Goal: Navigation & Orientation: Find specific page/section

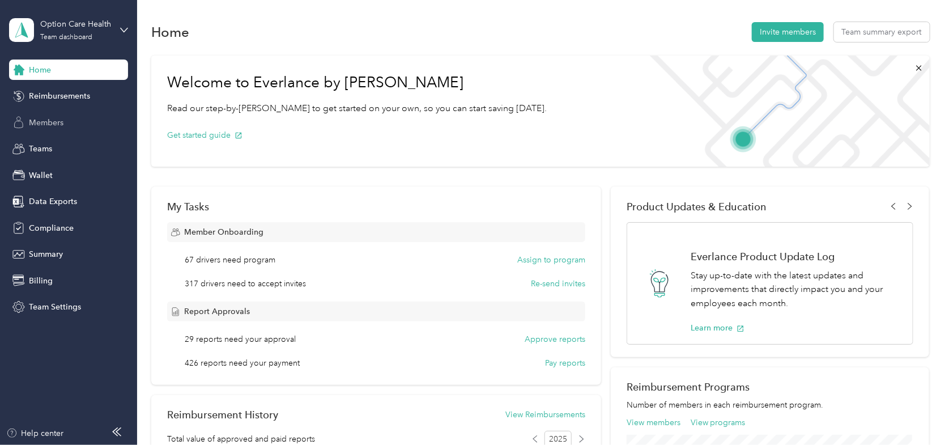
click at [31, 121] on span "Members" at bounding box center [46, 123] width 35 height 12
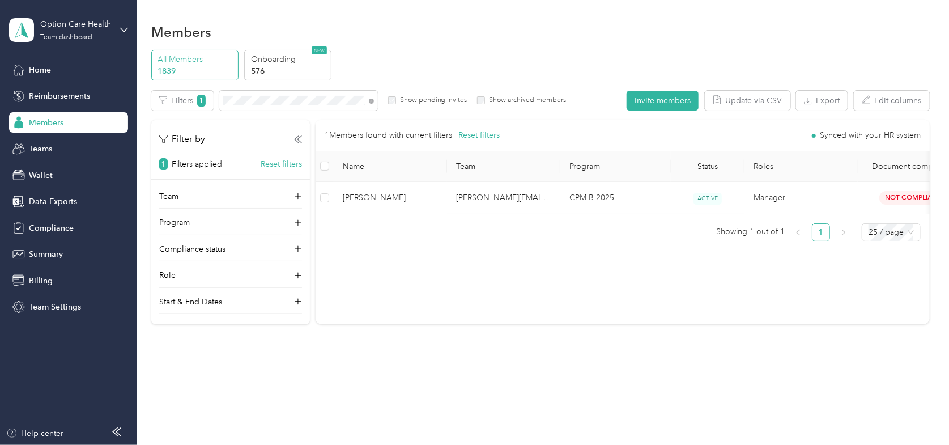
click at [43, 121] on span "Members" at bounding box center [46, 123] width 35 height 12
click at [371, 99] on icon at bounding box center [371, 101] width 5 height 5
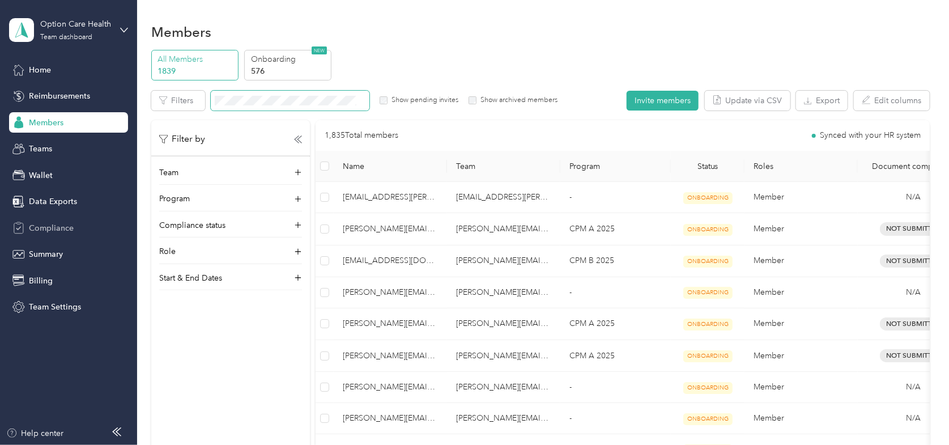
click at [45, 223] on span "Compliance" at bounding box center [51, 228] width 45 height 12
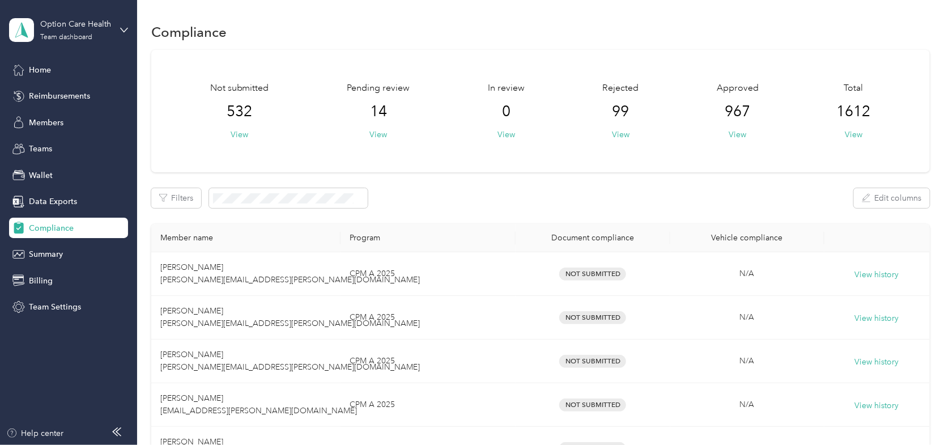
click at [597, 32] on div "Compliance" at bounding box center [540, 32] width 778 height 24
click at [40, 117] on span "Members" at bounding box center [46, 123] width 35 height 12
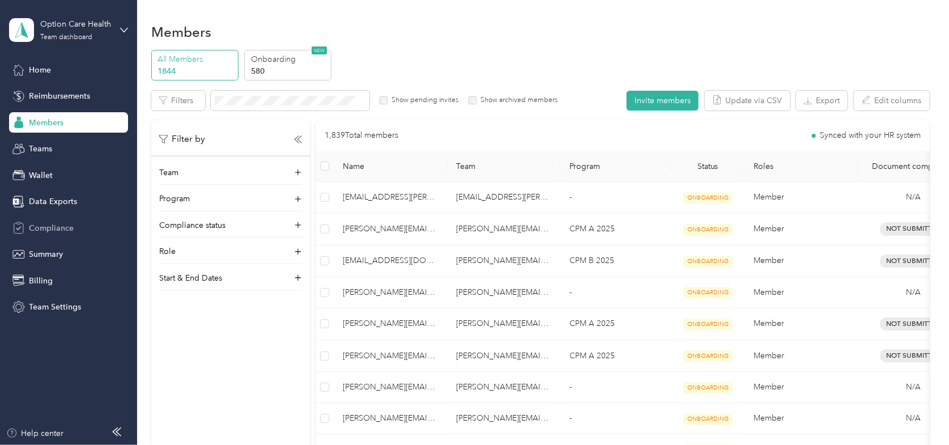
click at [62, 218] on div "Compliance" at bounding box center [68, 228] width 119 height 20
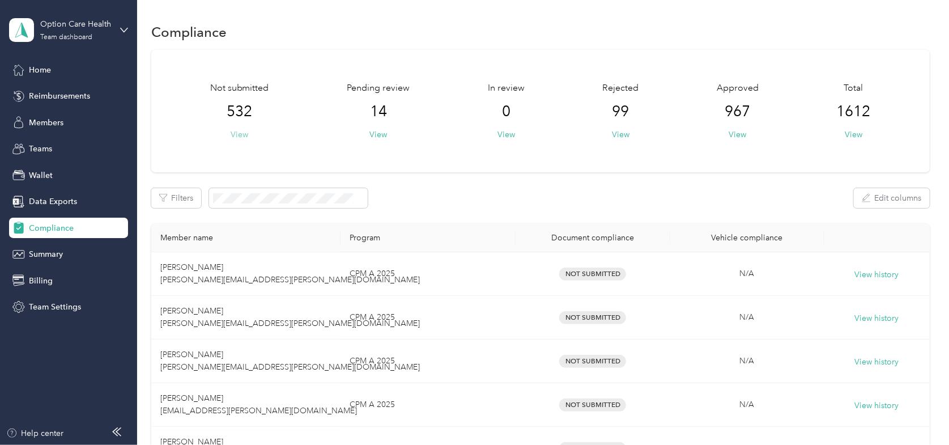
click at [239, 138] on button "View" at bounding box center [240, 135] width 18 height 12
click at [52, 120] on span "Members" at bounding box center [46, 123] width 35 height 12
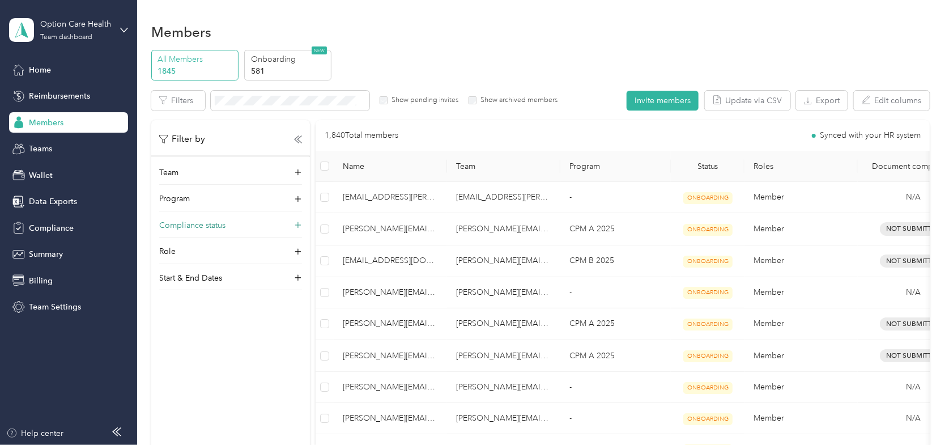
click at [298, 225] on icon at bounding box center [298, 225] width 7 height 7
click at [386, 52] on div "All Members 1845 Onboarding 581 NEW" at bounding box center [540, 65] width 778 height 31
click at [899, 105] on button "Edit columns" at bounding box center [892, 101] width 76 height 20
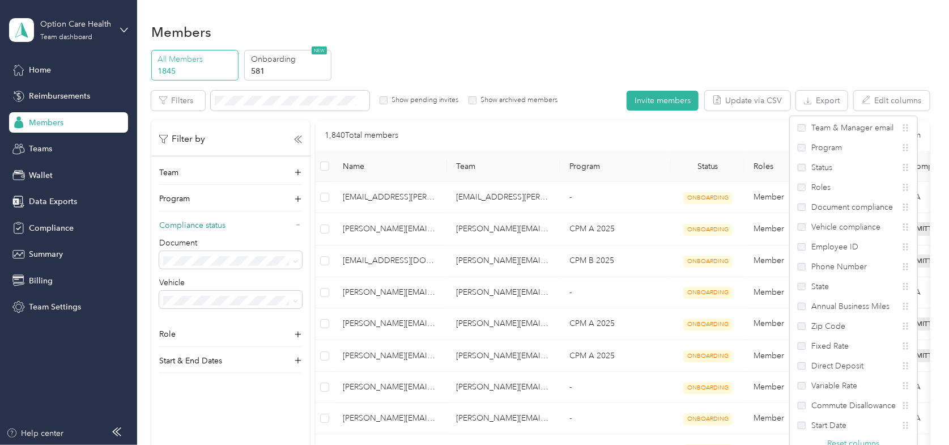
click at [812, 24] on div "Members" at bounding box center [540, 32] width 778 height 24
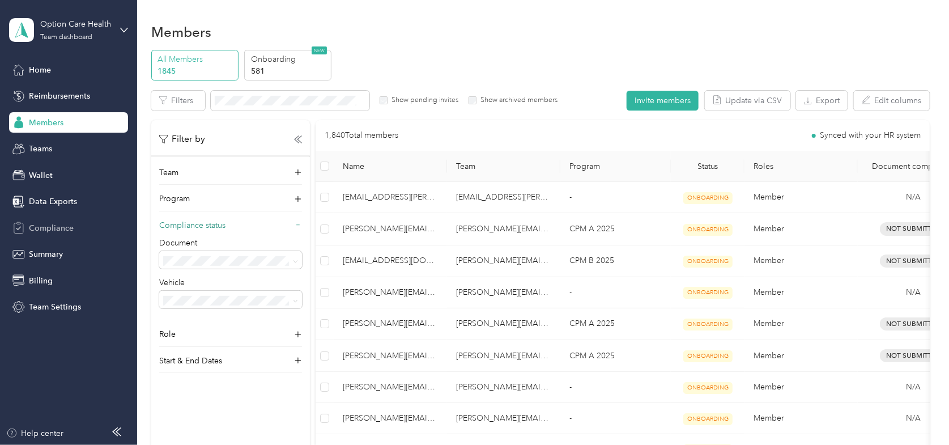
click at [43, 226] on span "Compliance" at bounding box center [51, 228] width 45 height 12
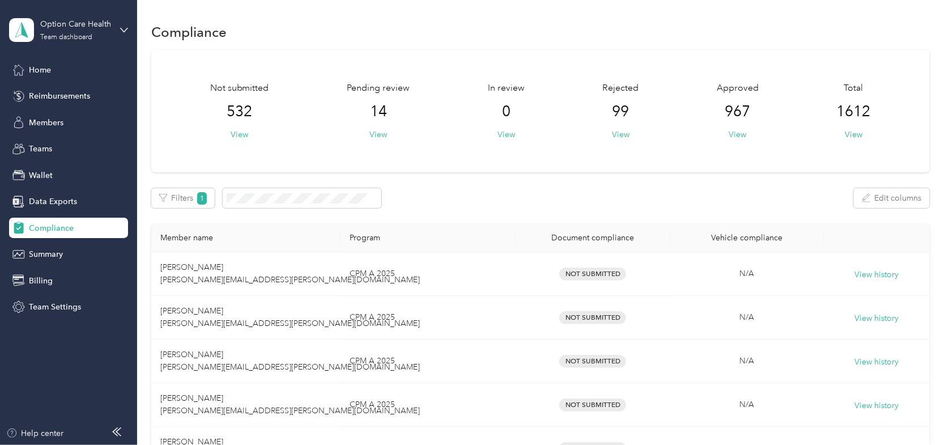
click at [522, 23] on div "Compliance" at bounding box center [540, 32] width 778 height 24
click at [89, 36] on div "Team dashboard" at bounding box center [66, 37] width 52 height 7
click at [54, 146] on div "Log out" at bounding box center [192, 144] width 351 height 20
